Goal: Information Seeking & Learning: Find contact information

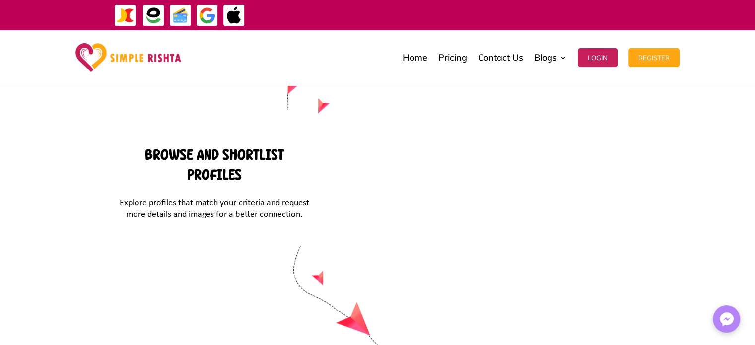
scroll to position [4255, 0]
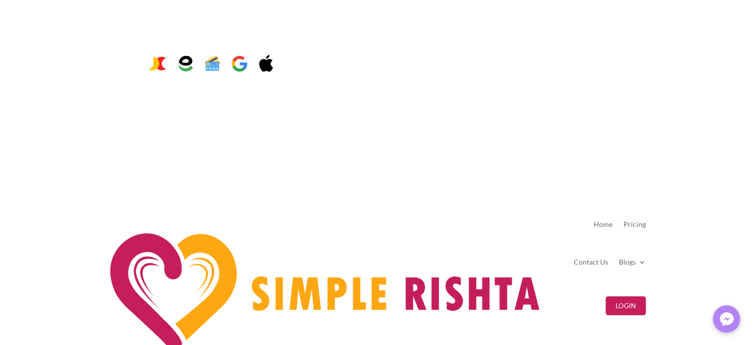
click at [146, 53] on img at bounding box center [157, 64] width 22 height 22
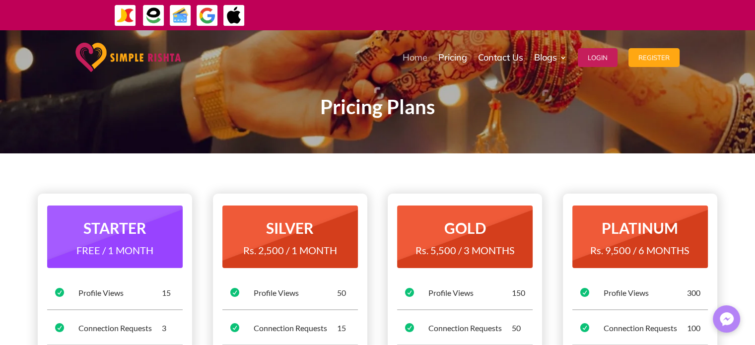
click at [414, 58] on link "Home" at bounding box center [414, 58] width 25 height 50
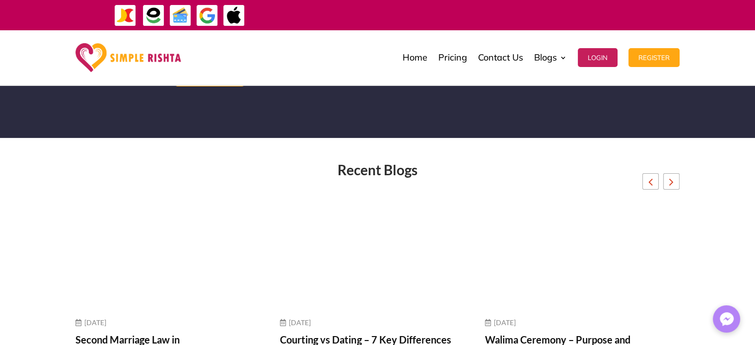
scroll to position [3559, 0]
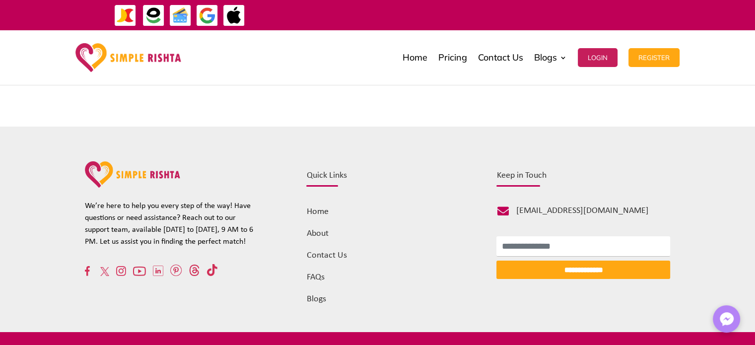
click at [316, 272] on link "FAQs" at bounding box center [315, 276] width 18 height 9
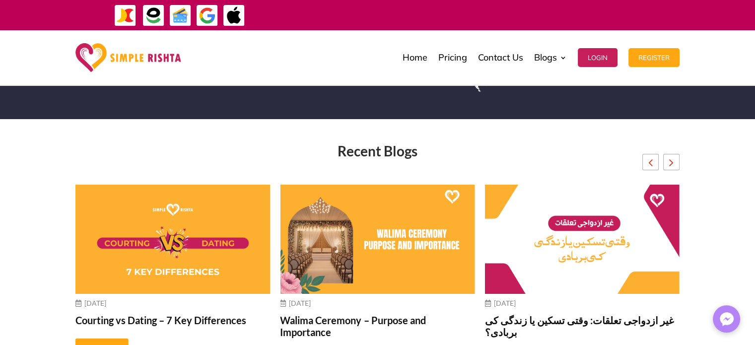
scroll to position [3808, 0]
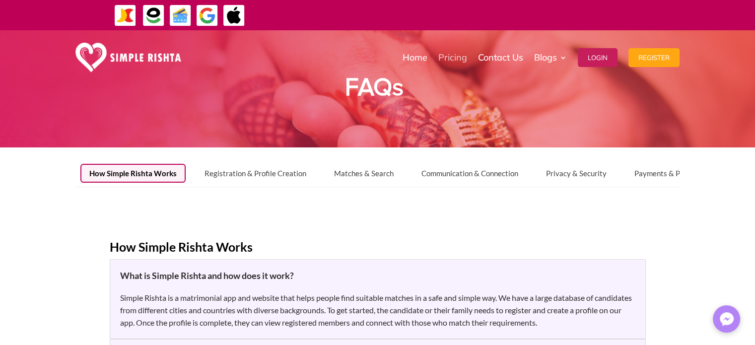
click at [455, 50] on link "Pricing" at bounding box center [452, 58] width 29 height 50
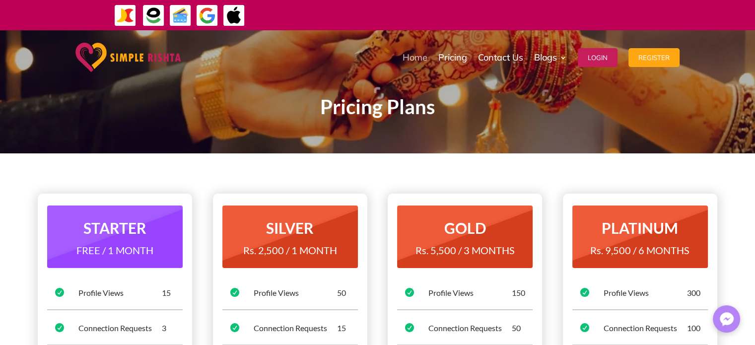
click at [410, 62] on link "Home" at bounding box center [414, 58] width 25 height 50
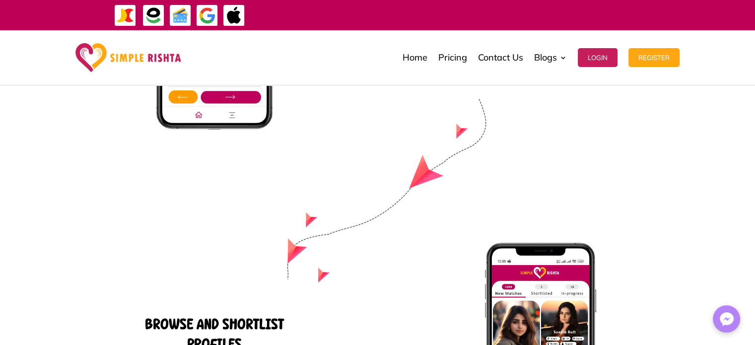
scroll to position [4255, 0]
